Goal: Information Seeking & Learning: Learn about a topic

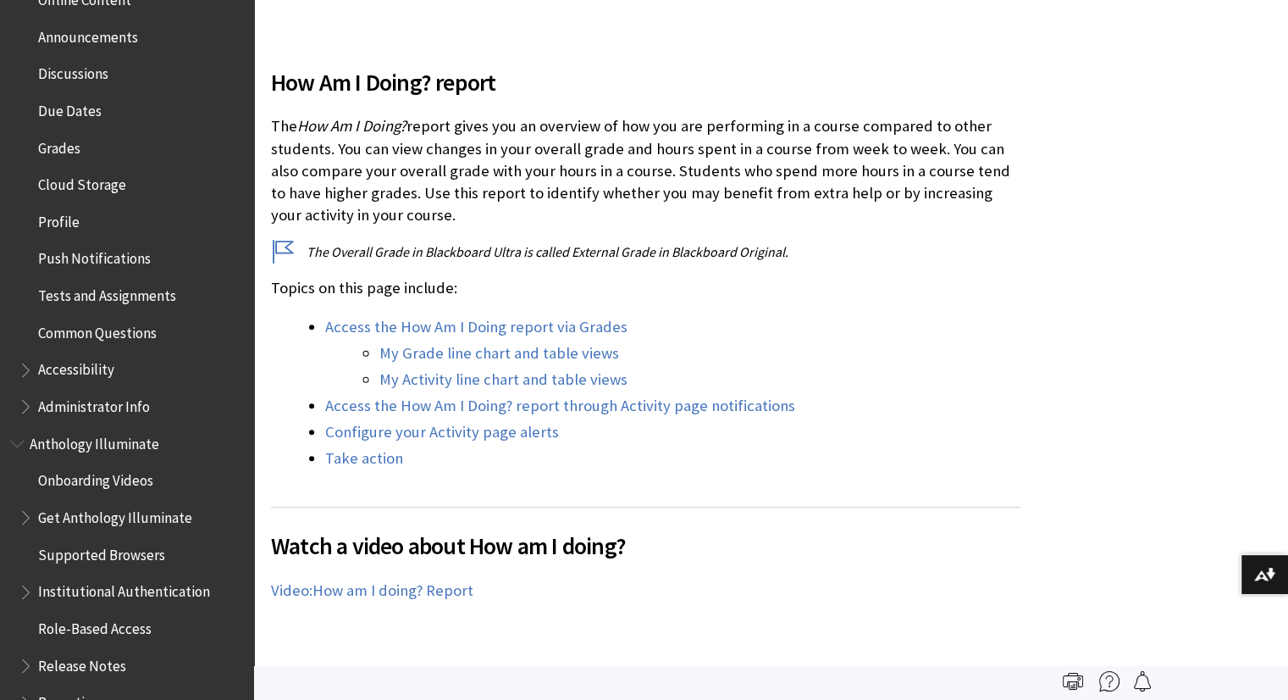
scroll to position [538, 0]
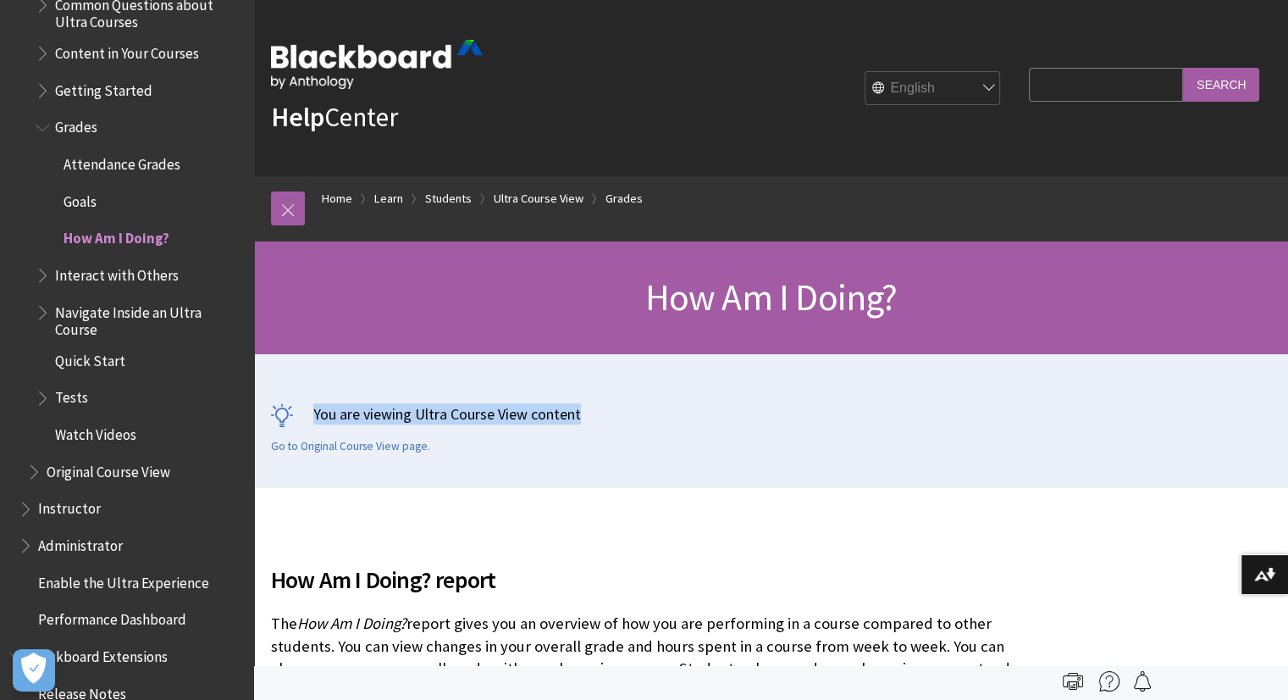
scroll to position [2111, 0]
click at [61, 127] on span "Grades" at bounding box center [76, 123] width 42 height 23
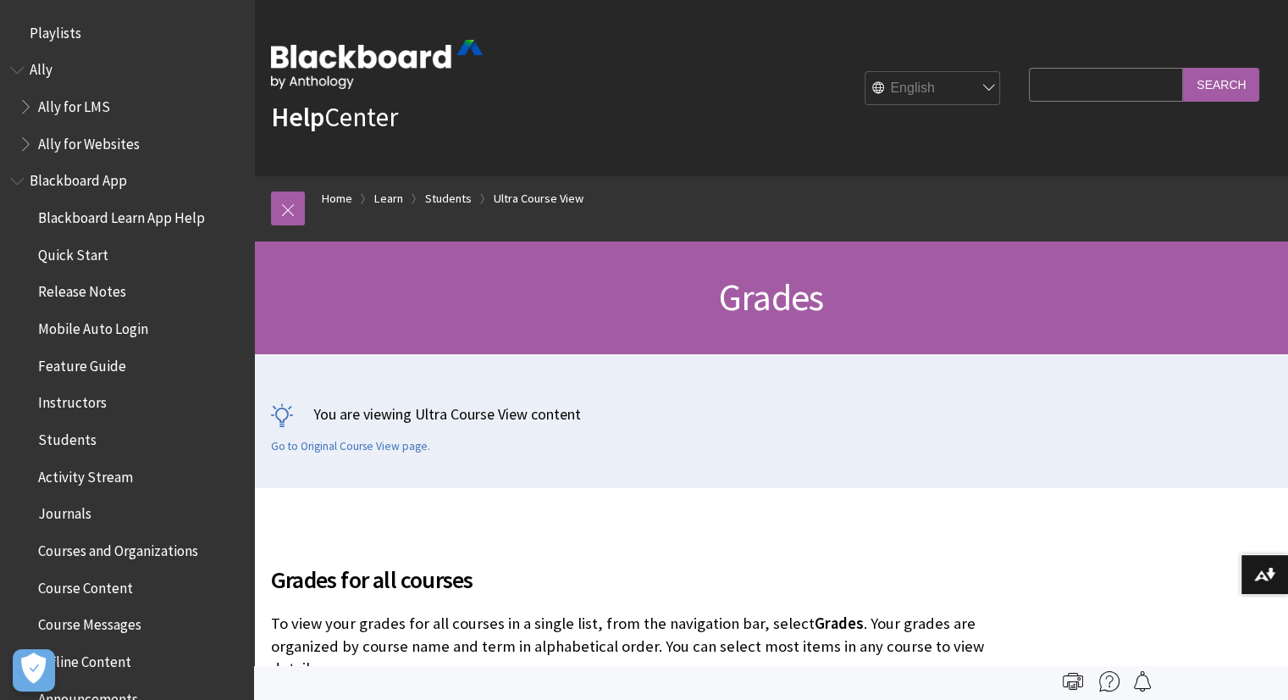
scroll to position [2198, 0]
